Goal: Transaction & Acquisition: Purchase product/service

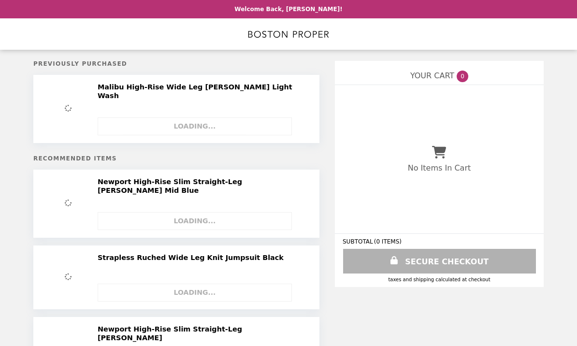
select select "**********"
select select "*********"
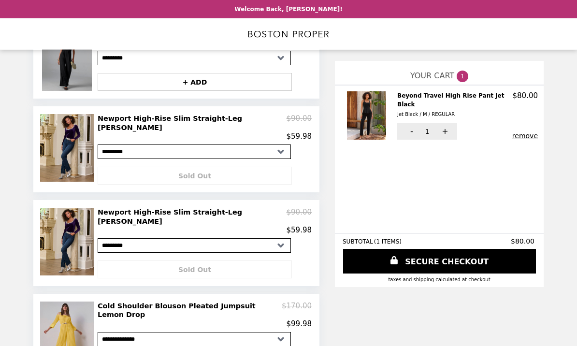
scroll to position [264, 0]
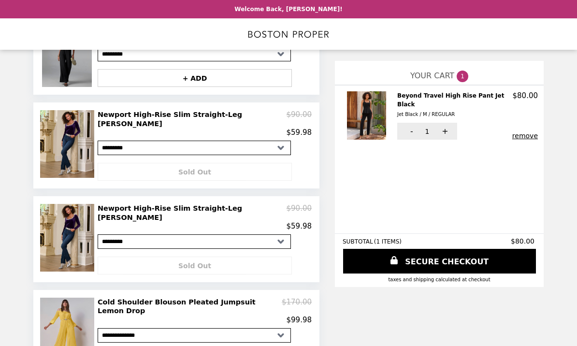
click at [80, 204] on img at bounding box center [68, 238] width 57 height 68
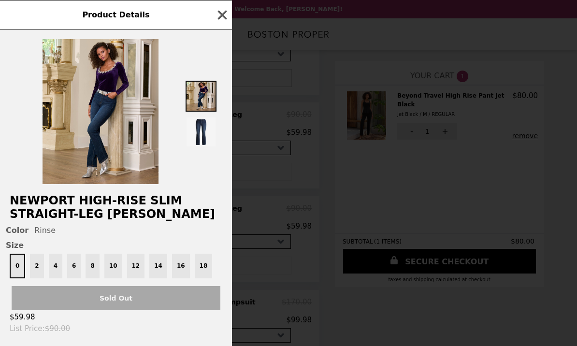
click at [113, 271] on div "0 2 4 6 8 10 12 14 16 18" at bounding box center [116, 266] width 221 height 25
click at [115, 273] on div "0 2 4 6 8 10 12 14 16 18" at bounding box center [116, 266] width 221 height 25
click at [120, 273] on div "0 2 4 6 8 10 12 14 16 18" at bounding box center [116, 266] width 221 height 25
click at [207, 201] on h2 "Newport High-Rise Slim Straight-Leg [PERSON_NAME]" at bounding box center [116, 207] width 232 height 27
click at [114, 269] on div "0 2 4 6 8 10 12 14 16 18" at bounding box center [116, 266] width 221 height 25
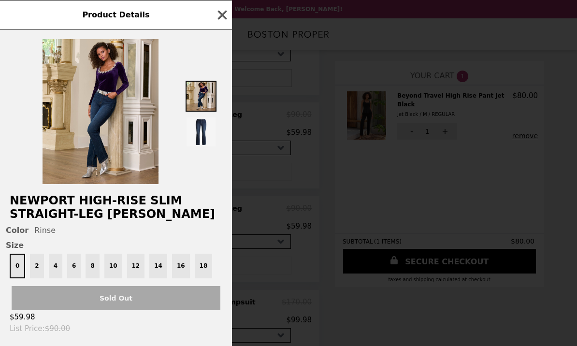
click at [115, 271] on div "0 2 4 6 8 10 12 14 16 18" at bounding box center [116, 266] width 221 height 25
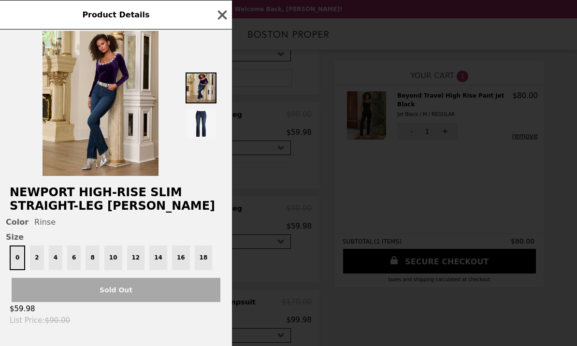
scroll to position [8, 0]
click at [229, 15] on icon "button" at bounding box center [222, 15] width 15 height 15
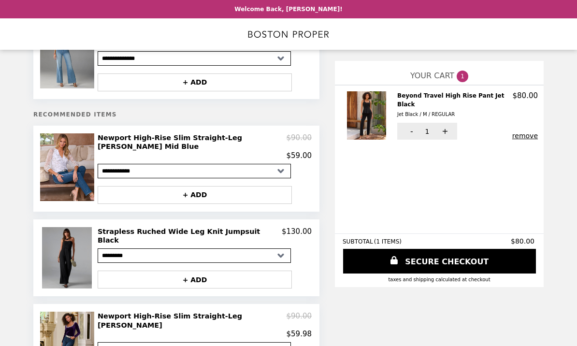
scroll to position [0, 0]
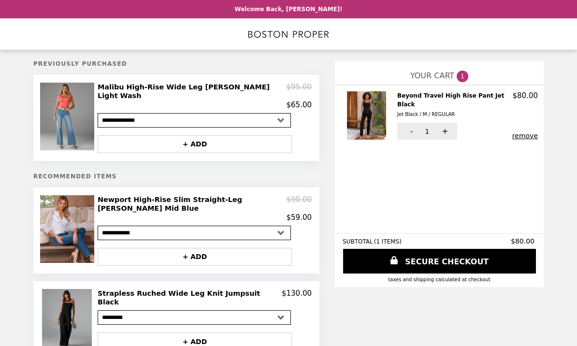
click at [79, 210] on img at bounding box center [68, 229] width 57 height 68
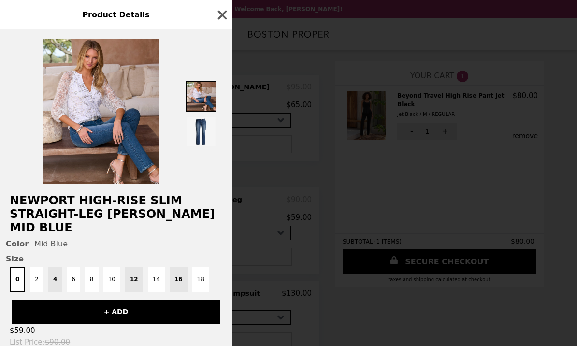
click at [113, 270] on button "10" at bounding box center [111, 279] width 17 height 25
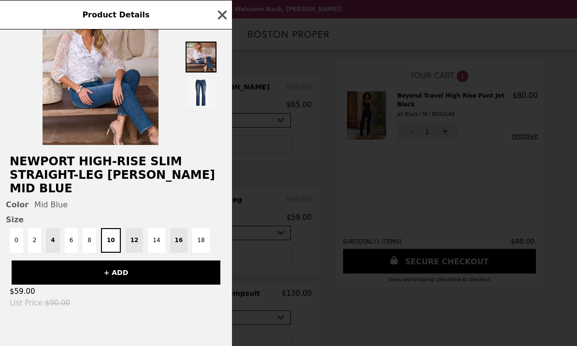
scroll to position [41, 0]
click at [138, 263] on button "+ ADD" at bounding box center [116, 273] width 209 height 24
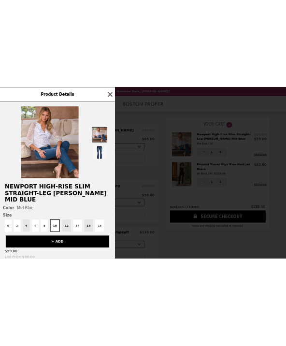
scroll to position [0, 0]
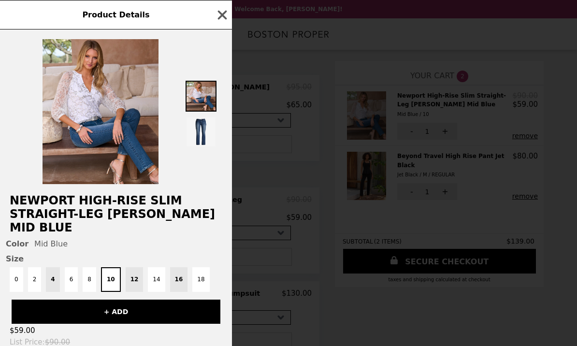
click at [455, 220] on div "Product Details Newport High-Rise Slim Straight-Leg [PERSON_NAME] Mid Blue Colo…" at bounding box center [288, 173] width 577 height 346
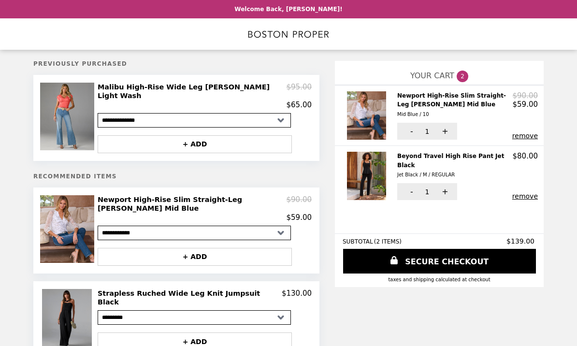
click at [528, 132] on button "remove" at bounding box center [526, 136] width 26 height 8
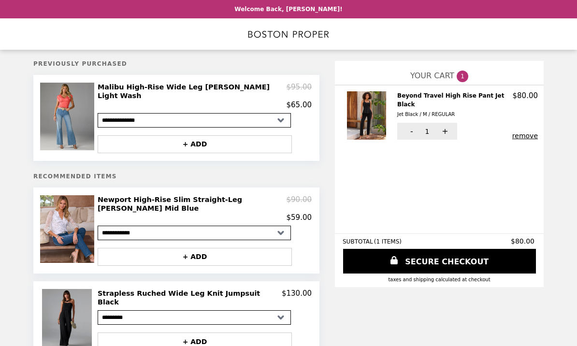
click at [288, 17] on header "Welcome Back, [PERSON_NAME]!" at bounding box center [288, 9] width 577 height 18
